Goal: Entertainment & Leisure: Consume media (video, audio)

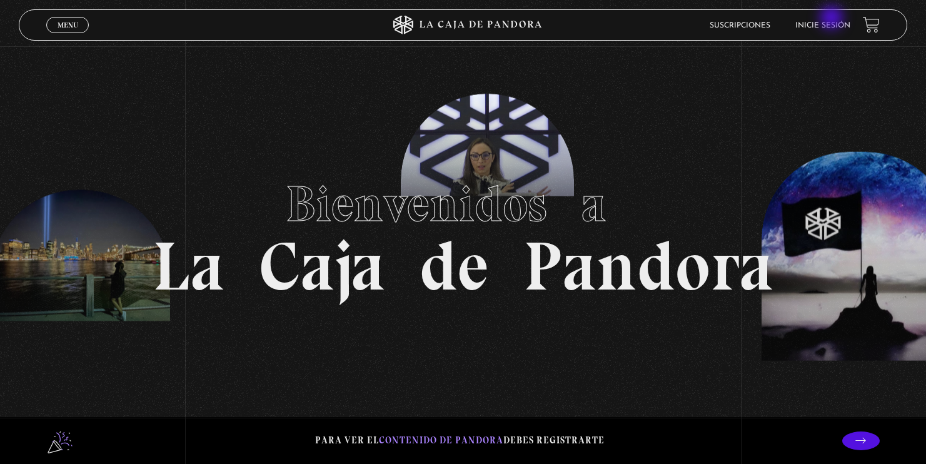
click at [833, 19] on li "Inicie sesión" at bounding box center [822, 25] width 55 height 19
click at [833, 21] on li "Inicie sesión" at bounding box center [822, 25] width 55 height 19
click at [824, 26] on link "Inicie sesión" at bounding box center [822, 26] width 55 height 8
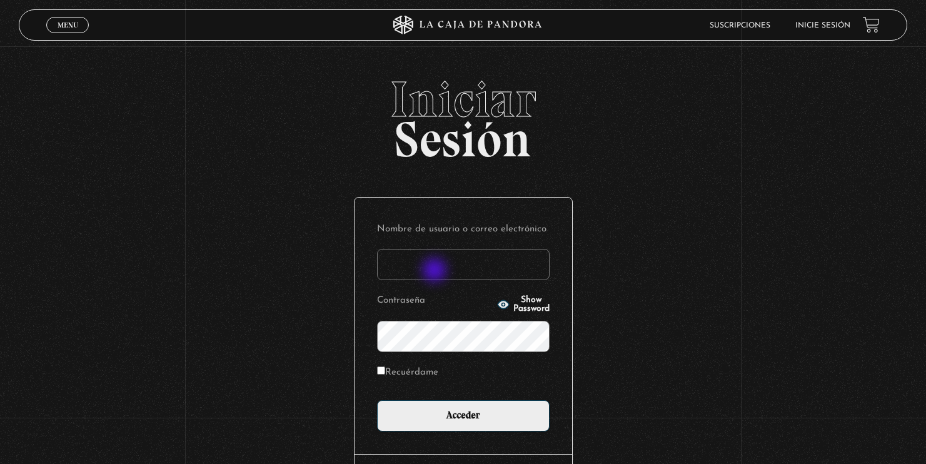
click at [436, 271] on input "Nombre de usuario o correo electrónico" at bounding box center [463, 264] width 173 height 31
type input "s"
type input "susy23cs@hotmail.com"
click at [377, 400] on input "Acceder" at bounding box center [463, 415] width 173 height 31
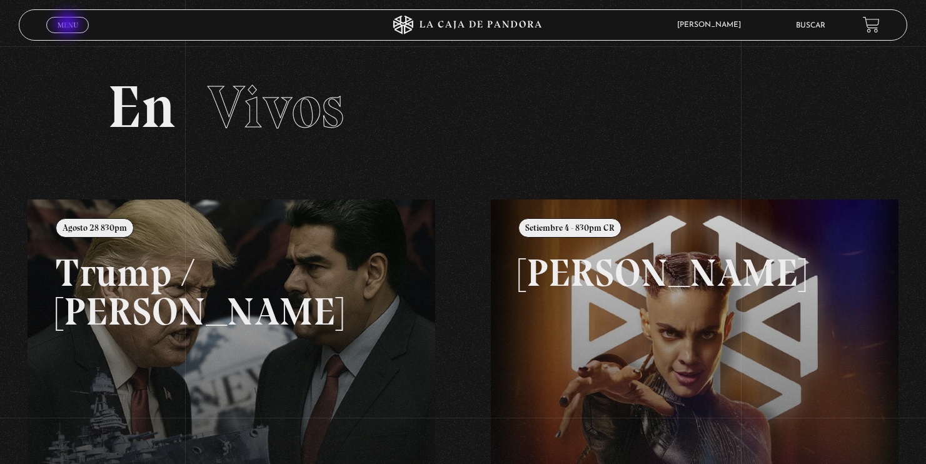
click at [69, 24] on span "Menu" at bounding box center [68, 25] width 21 height 8
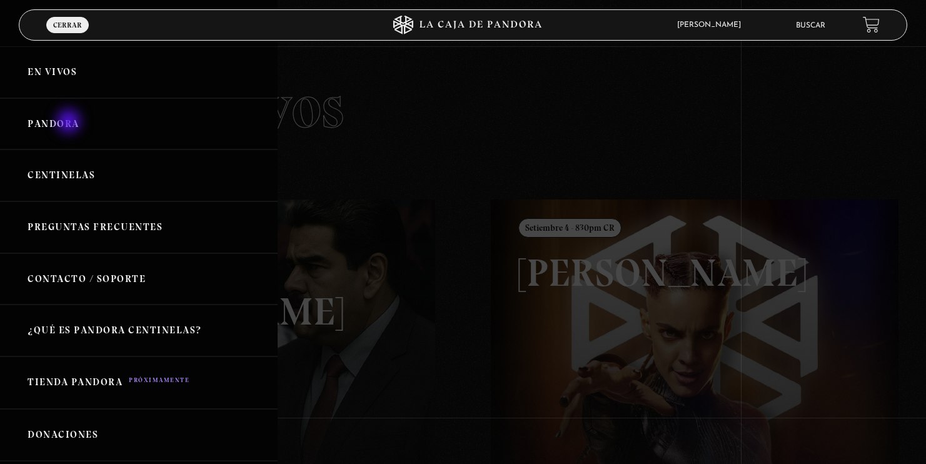
click at [69, 123] on link "Pandora" at bounding box center [139, 124] width 278 height 52
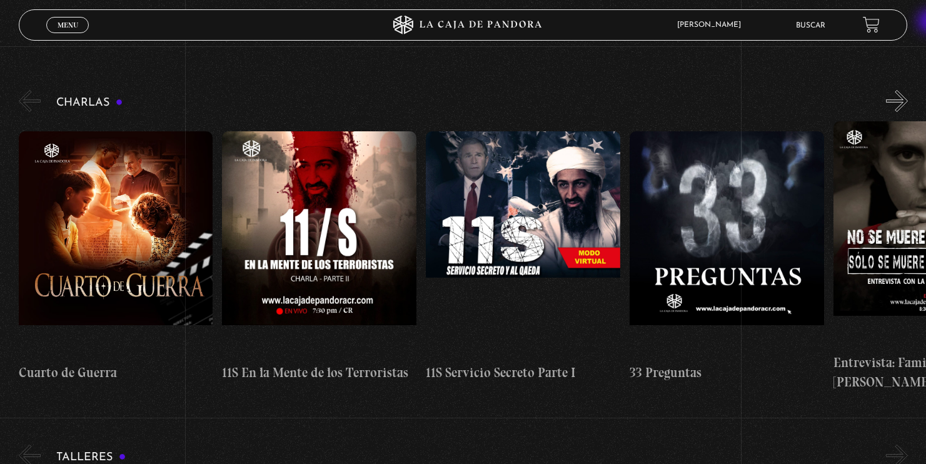
scroll to position [174, 0]
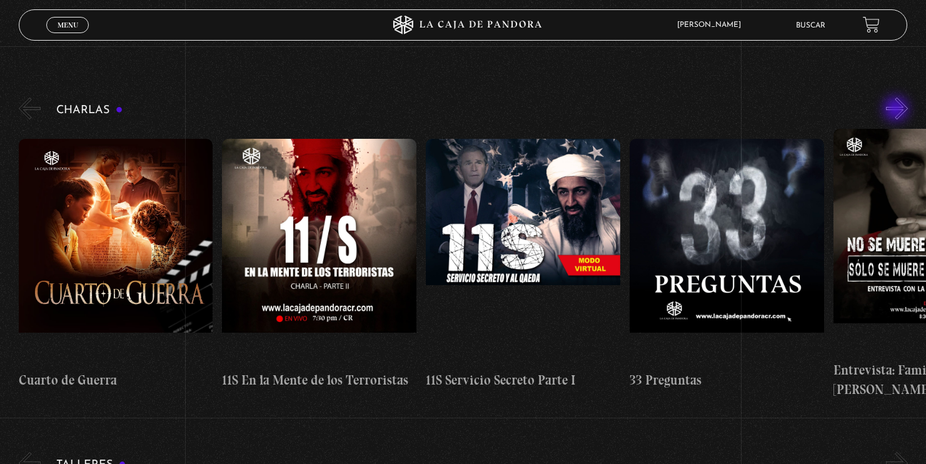
click at [897, 110] on button "»" at bounding box center [897, 109] width 22 height 22
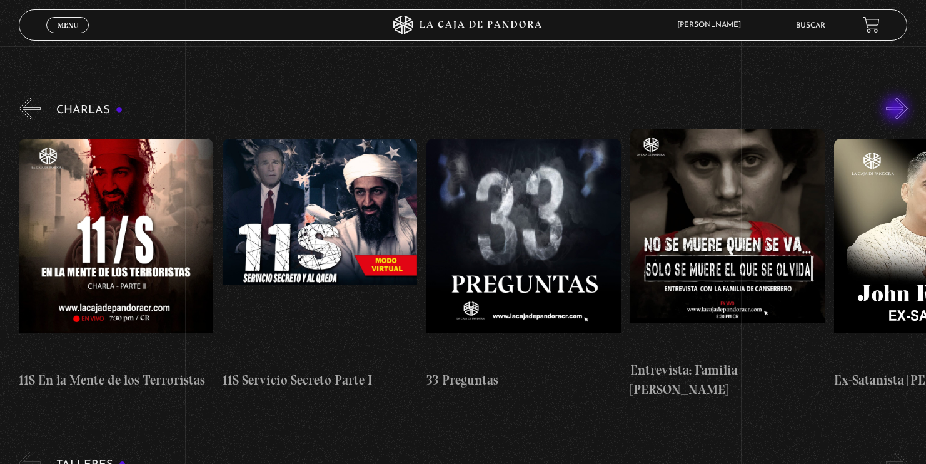
click at [897, 110] on button "»" at bounding box center [897, 109] width 22 height 22
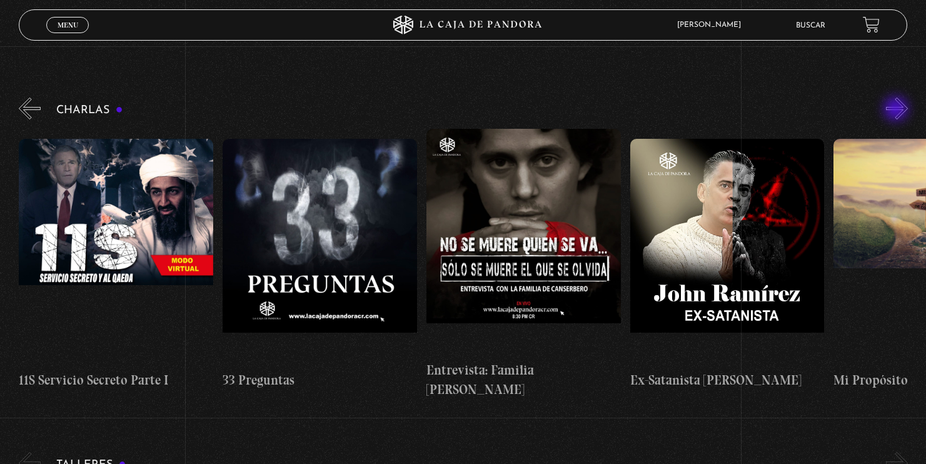
click at [897, 110] on button "»" at bounding box center [897, 109] width 22 height 22
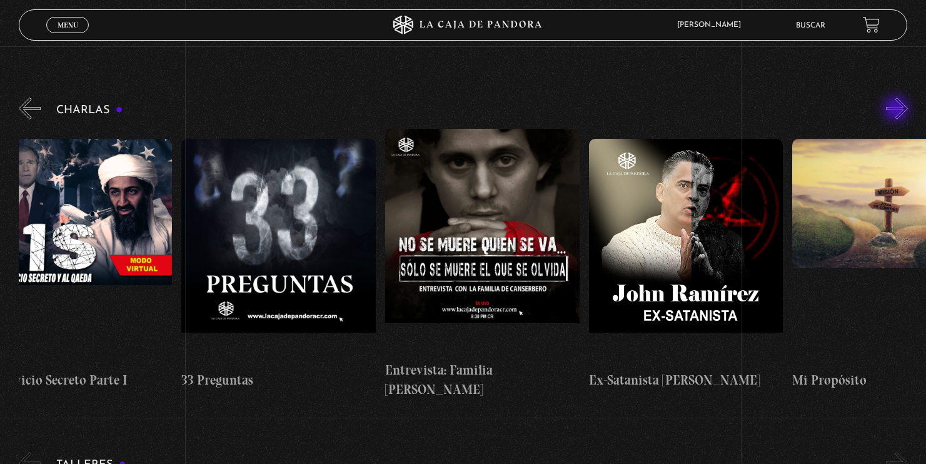
scroll to position [0, 509]
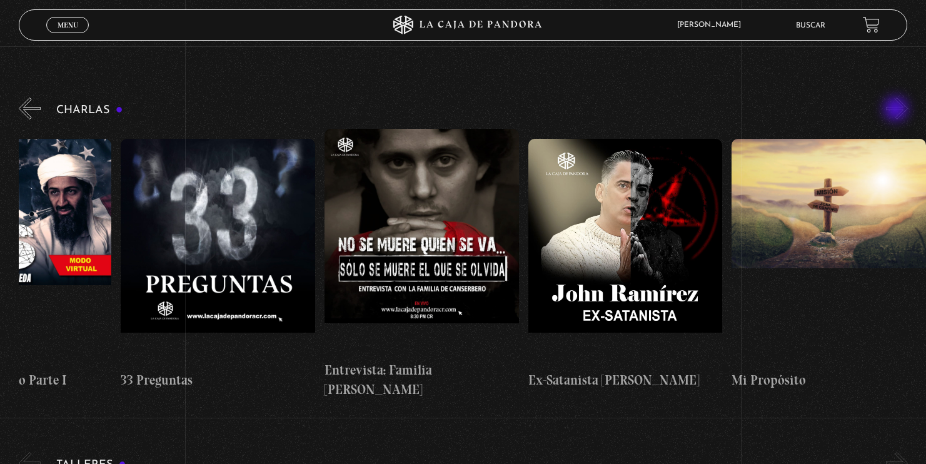
click at [897, 110] on button "»" at bounding box center [897, 109] width 22 height 22
click at [25, 111] on button "«" at bounding box center [30, 109] width 22 height 22
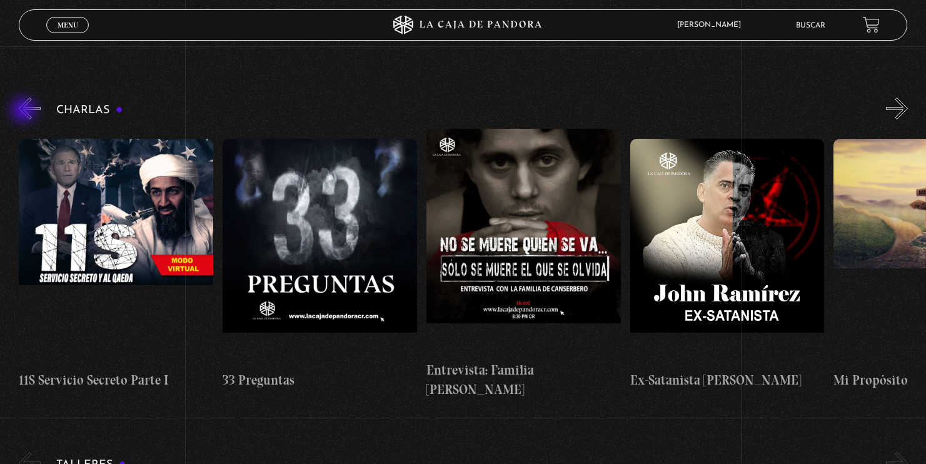
click at [25, 111] on button "«" at bounding box center [30, 109] width 22 height 22
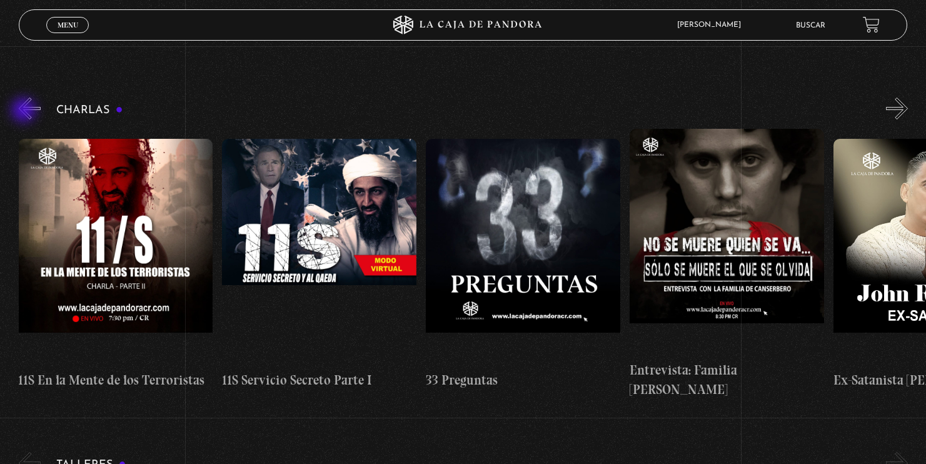
click at [25, 111] on button "«" at bounding box center [30, 109] width 22 height 22
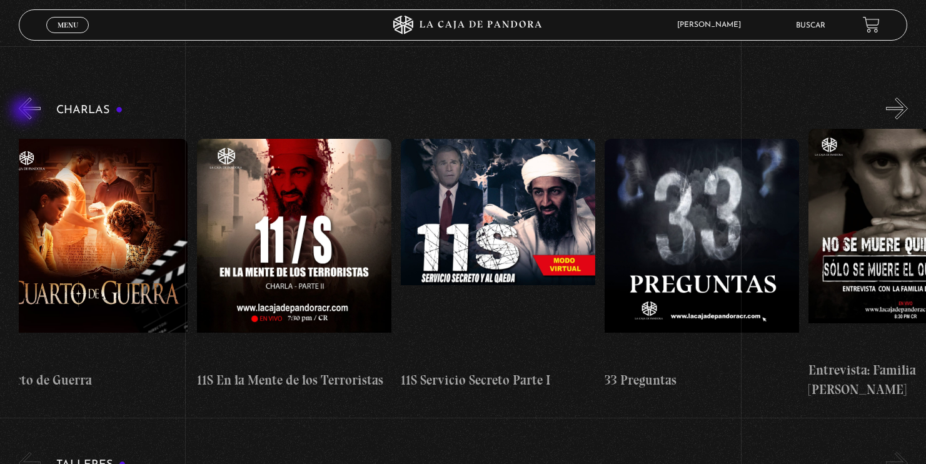
scroll to position [0, 1]
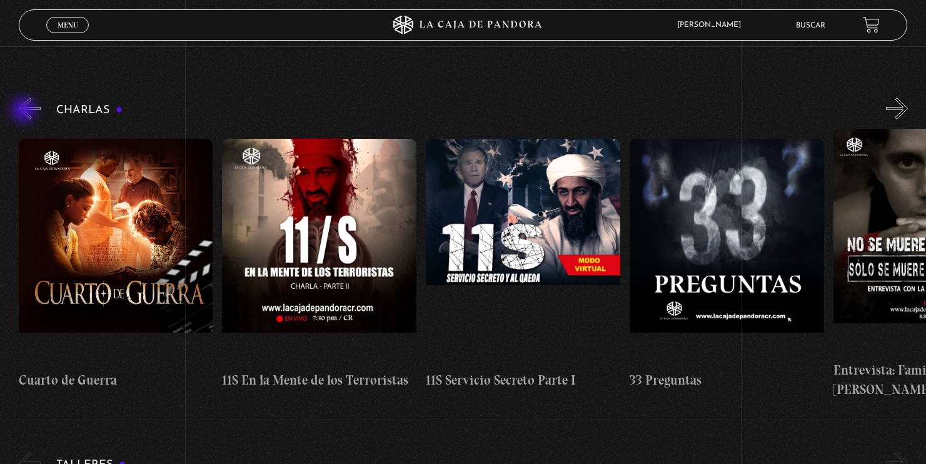
click at [25, 111] on button "«" at bounding box center [30, 109] width 22 height 22
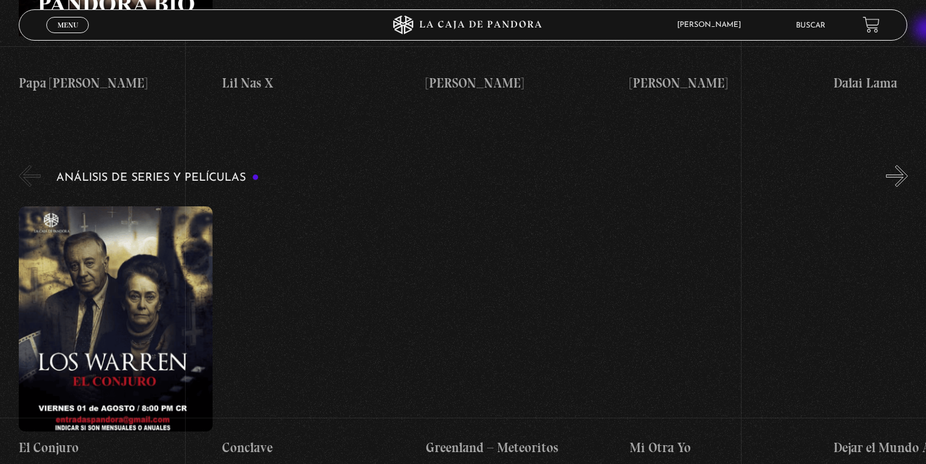
scroll to position [2282, 0]
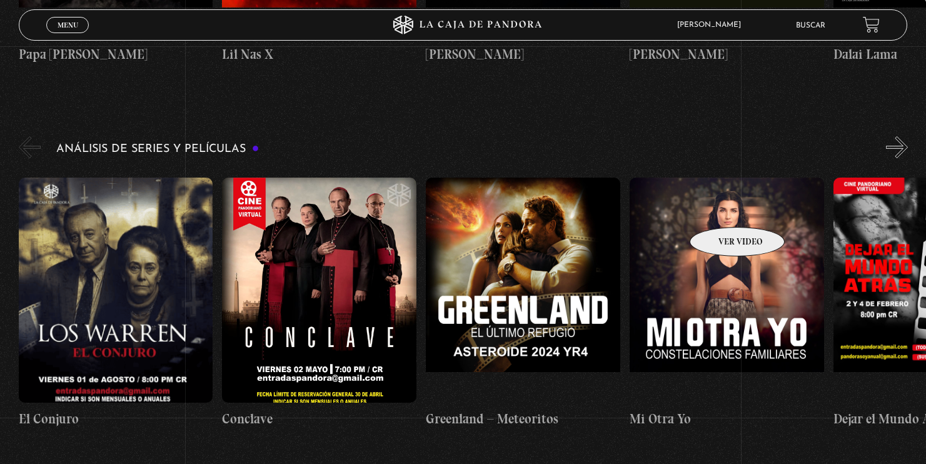
click at [730, 201] on figure at bounding box center [727, 290] width 194 height 225
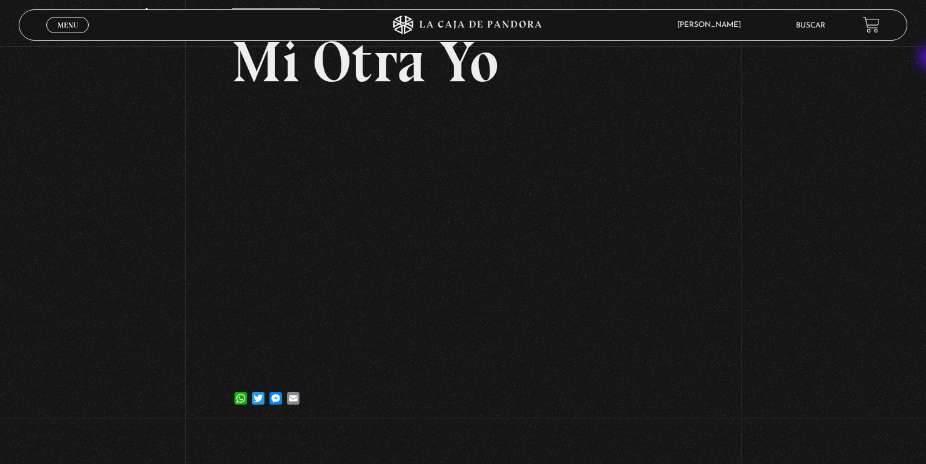
scroll to position [88, 0]
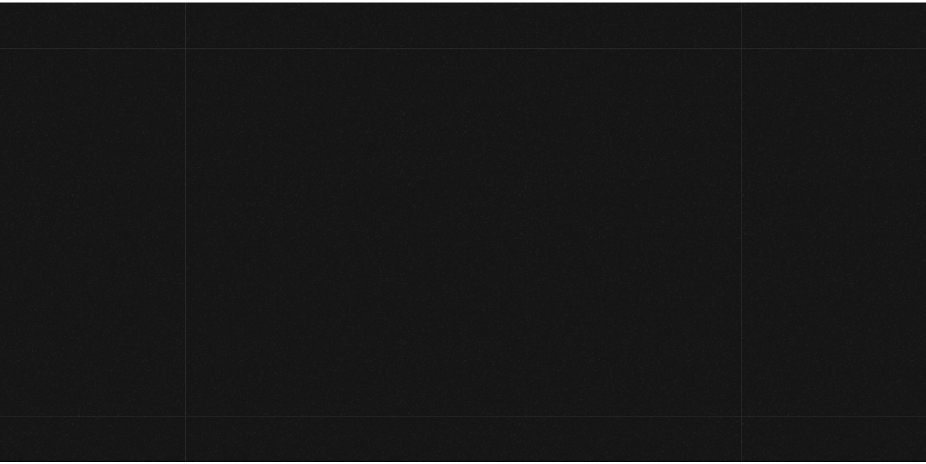
scroll to position [2282, 0]
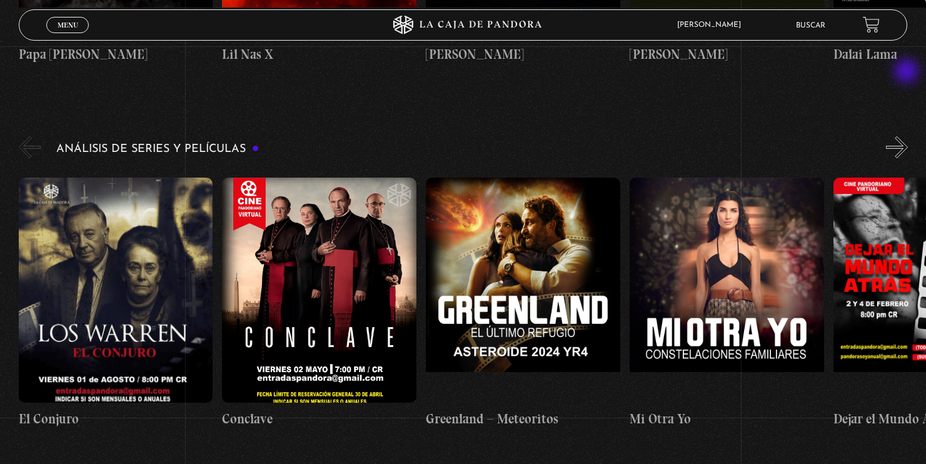
click at [908, 136] on button "»" at bounding box center [897, 147] width 22 height 22
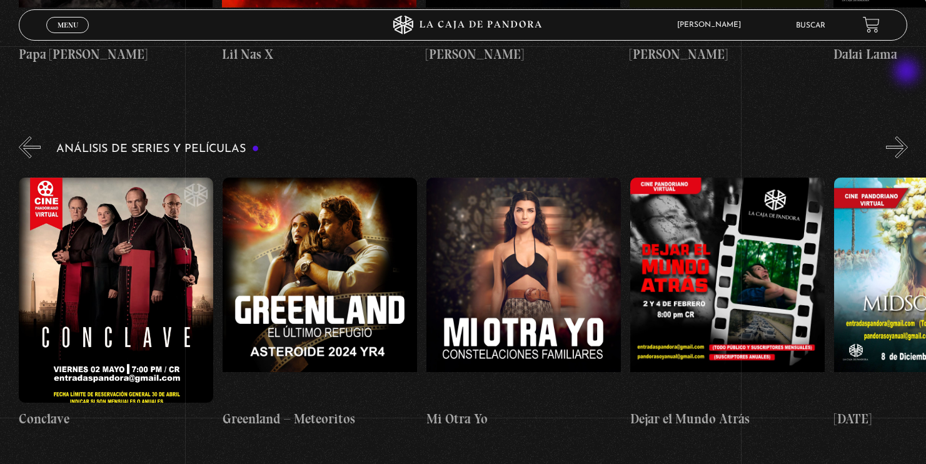
click at [908, 136] on button "»" at bounding box center [897, 147] width 22 height 22
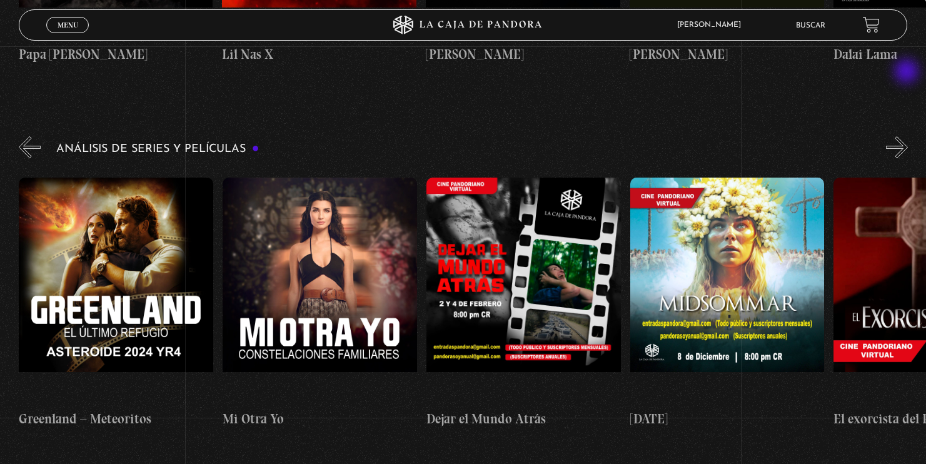
scroll to position [0, 407]
click at [741, 184] on figure at bounding box center [727, 290] width 194 height 225
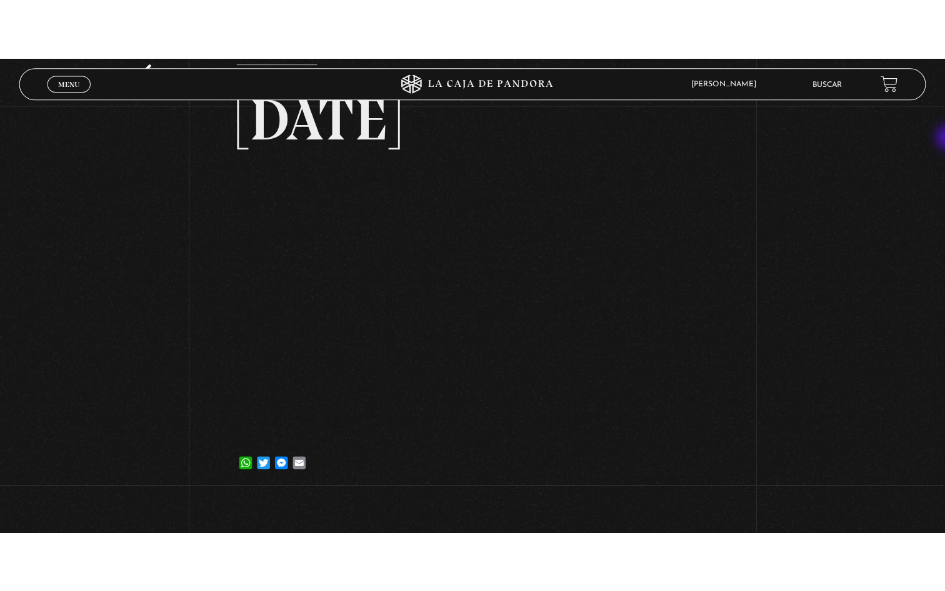
scroll to position [94, 0]
